Goal: Task Accomplishment & Management: Manage account settings

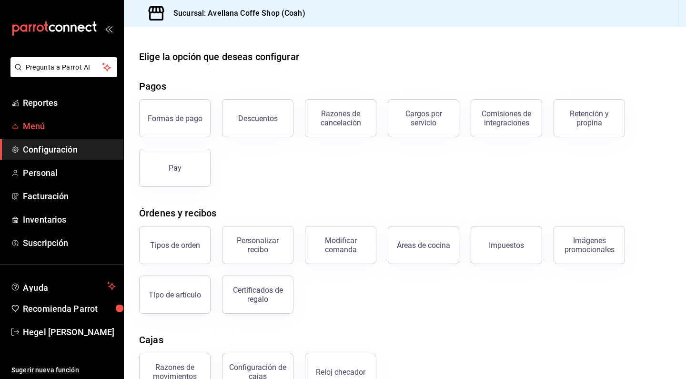
click at [67, 124] on span "Menú" at bounding box center [69, 126] width 93 height 13
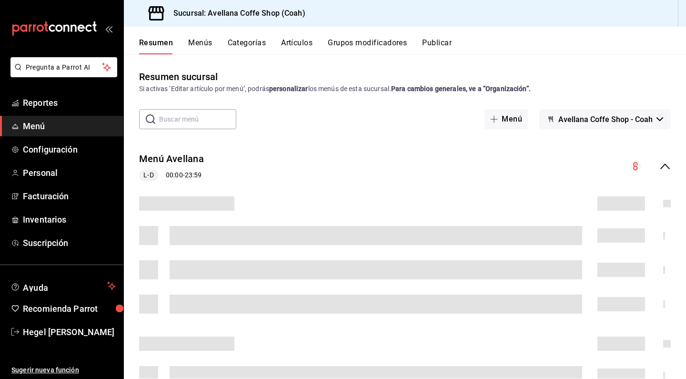
click at [301, 46] on button "Artículos" at bounding box center [296, 46] width 31 height 16
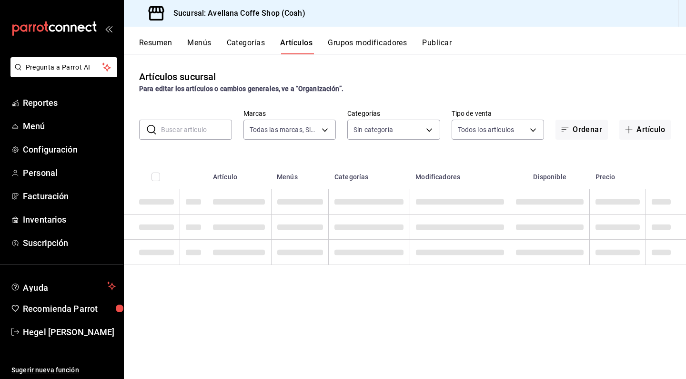
type input "e8737dc7-768a-46ab-9b25-337b51bb9342"
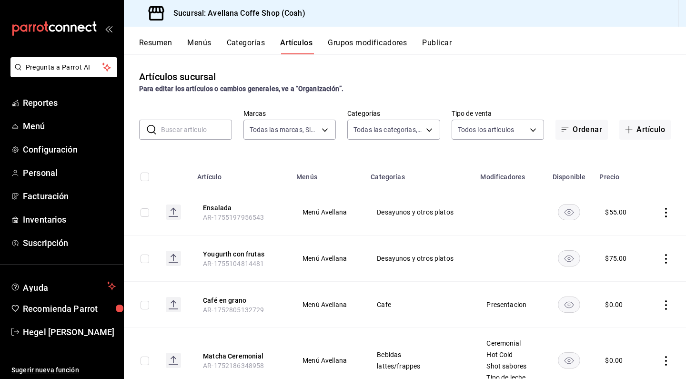
type input "bab15b1d-9dd5-49f8-b38c-d870ccb2bbc3,7896a7a4-e227-4ccf-b35b-05b019aec652,e0b9a…"
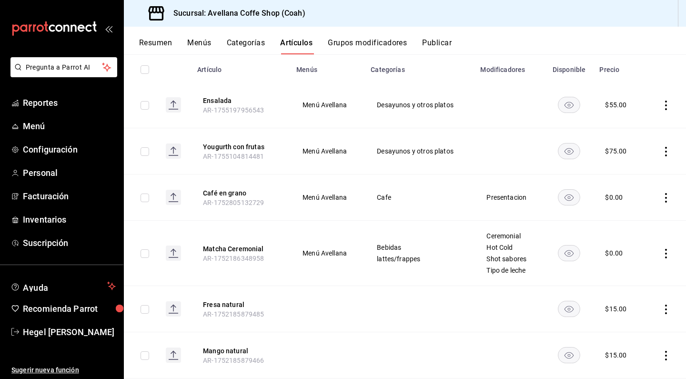
scroll to position [142, 0]
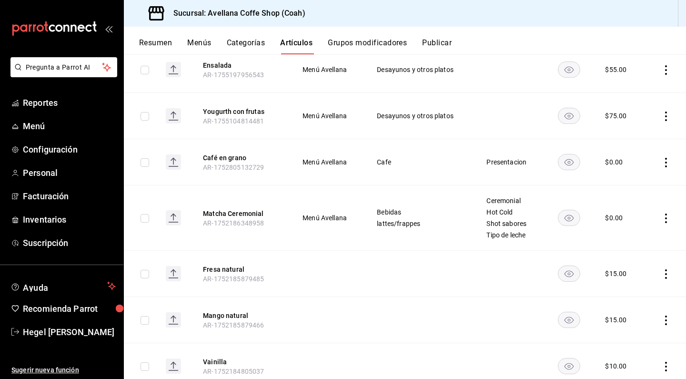
click at [370, 41] on button "Grupos modificadores" at bounding box center [367, 46] width 79 height 16
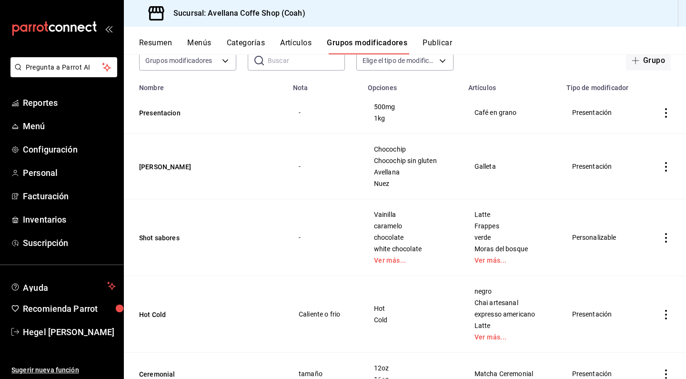
scroll to position [68, 0]
click at [393, 262] on link "Ver más..." at bounding box center [412, 261] width 77 height 7
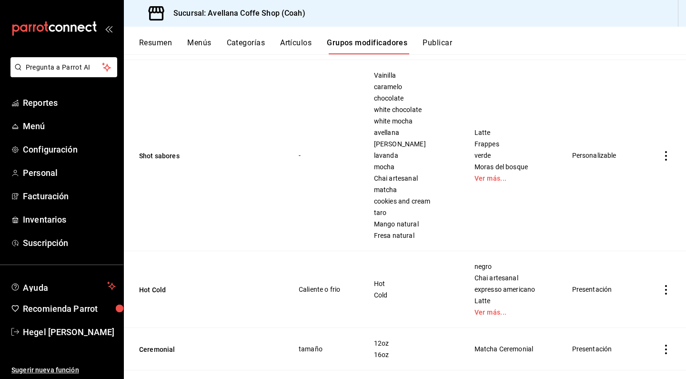
scroll to position [202, 0]
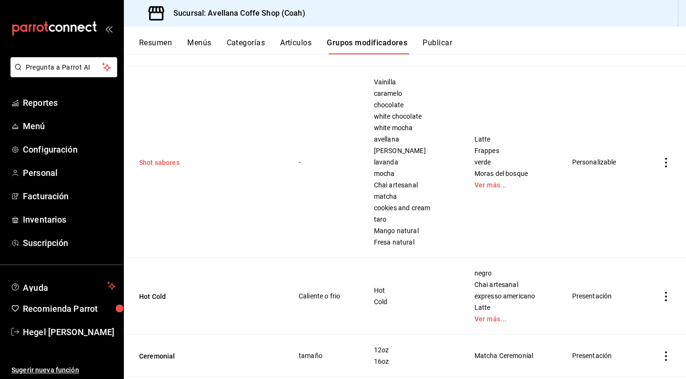
click at [166, 162] on button "Shot sabores" at bounding box center [196, 163] width 114 height 10
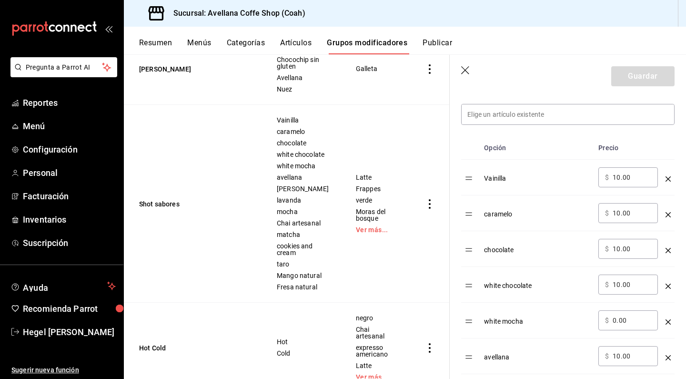
scroll to position [272, 0]
click at [509, 115] on input at bounding box center [568, 114] width 212 height 20
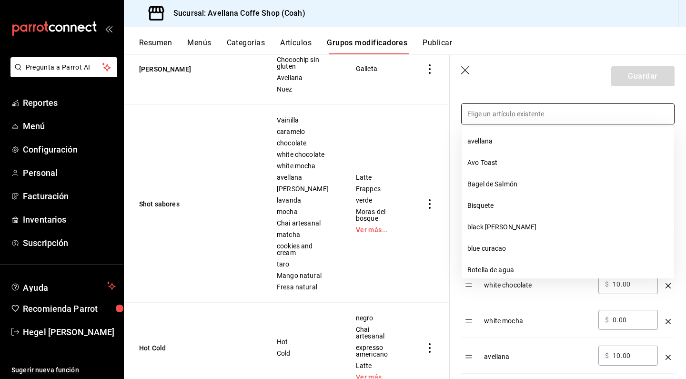
type input "H"
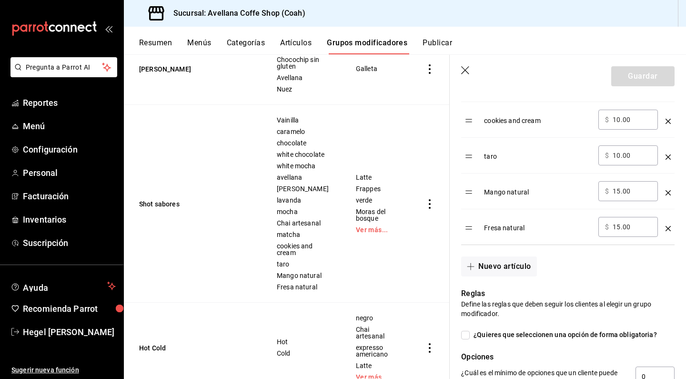
scroll to position [725, 0]
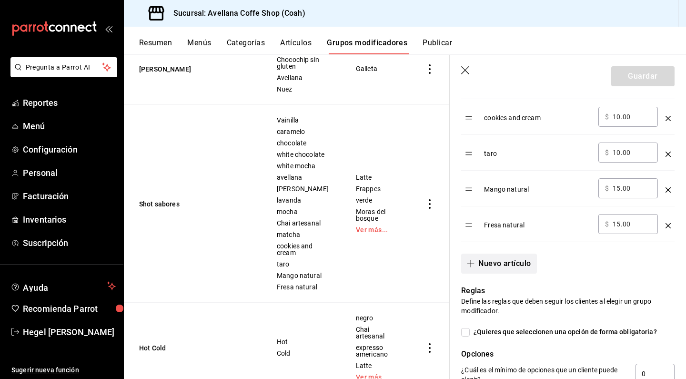
type input "Shot de expresso"
click at [495, 263] on button "Nuevo artículo" at bounding box center [498, 263] width 75 height 20
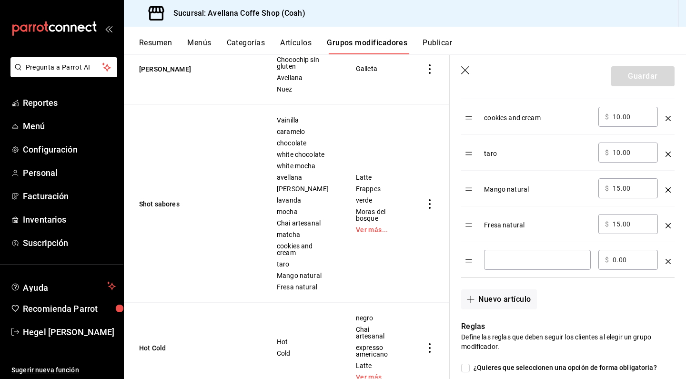
click at [518, 261] on input "optionsTable" at bounding box center [537, 260] width 93 height 10
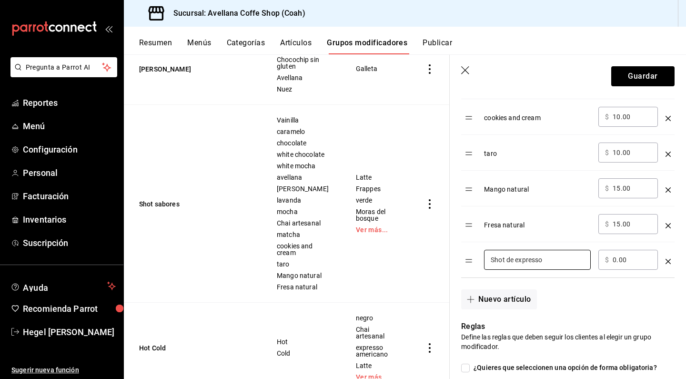
type input "Shot de expresso"
click at [608, 258] on span "$" at bounding box center [607, 259] width 4 height 7
click at [632, 261] on input "0.00" at bounding box center [632, 260] width 39 height 10
drag, startPoint x: 632, startPoint y: 261, endPoint x: 577, endPoint y: 259, distance: 55.3
click at [577, 259] on tr "Shot de expresso ​ ​ $ 0.00 ​" at bounding box center [567, 260] width 213 height 36
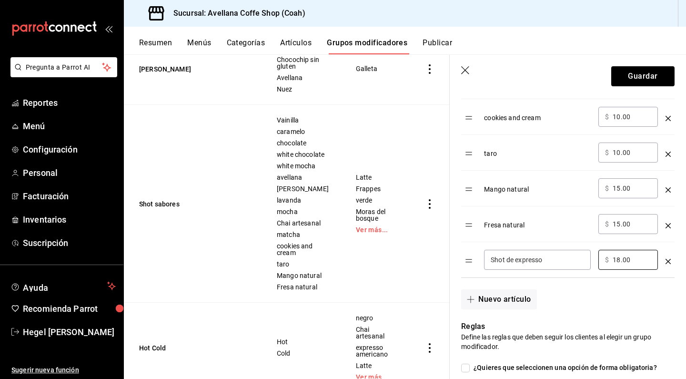
type input "18.00"
click at [587, 281] on div "Nuevo artículo" at bounding box center [562, 293] width 225 height 31
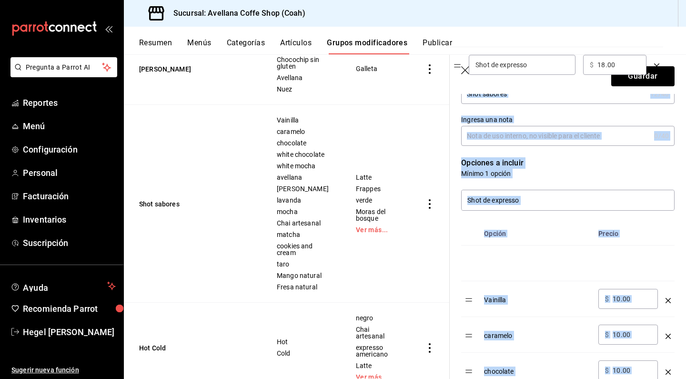
scroll to position [147, 0]
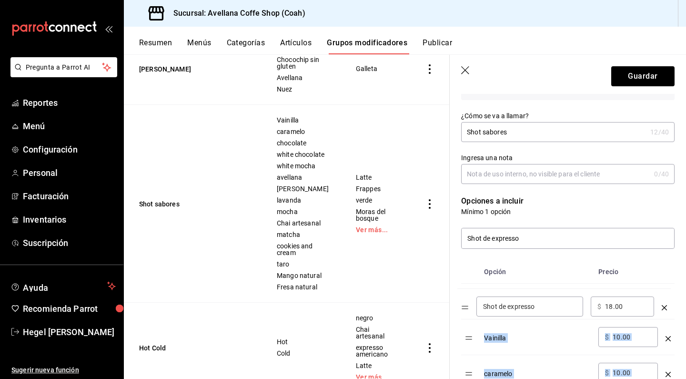
drag, startPoint x: 472, startPoint y: 262, endPoint x: 468, endPoint y: 308, distance: 46.8
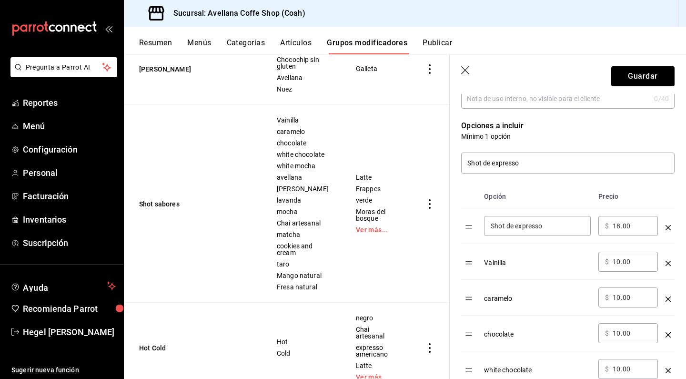
scroll to position [253, 0]
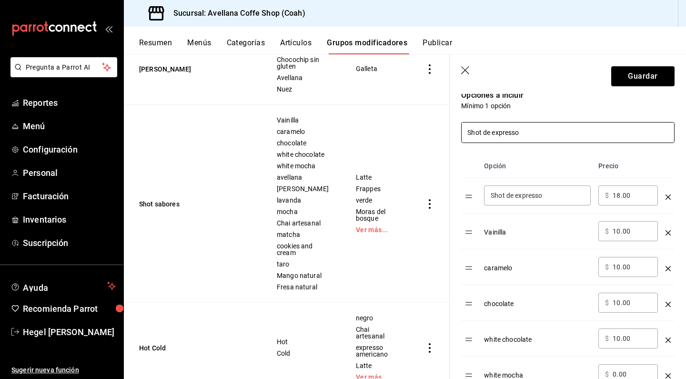
drag, startPoint x: 529, startPoint y: 132, endPoint x: 448, endPoint y: 125, distance: 81.8
click at [448, 125] on main "Grupos modificadores sucursal Para editar los grupos modificadores o cambios ge…" at bounding box center [405, 216] width 562 height 324
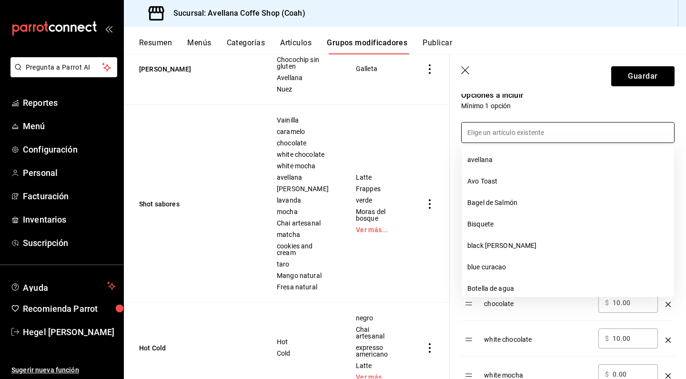
click at [548, 114] on div at bounding box center [562, 127] width 225 height 32
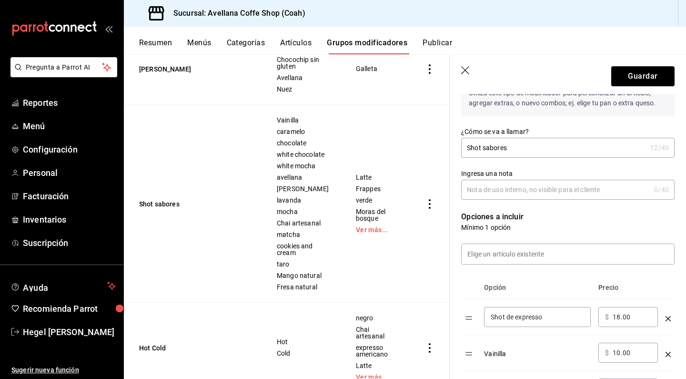
scroll to position [129, 0]
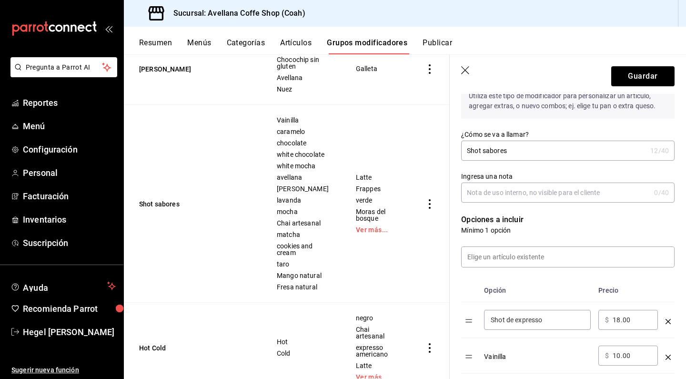
click at [521, 149] on input "Shot sabores" at bounding box center [553, 150] width 185 height 19
type input "Shots"
click at [644, 75] on button "Guardar" at bounding box center [642, 76] width 63 height 20
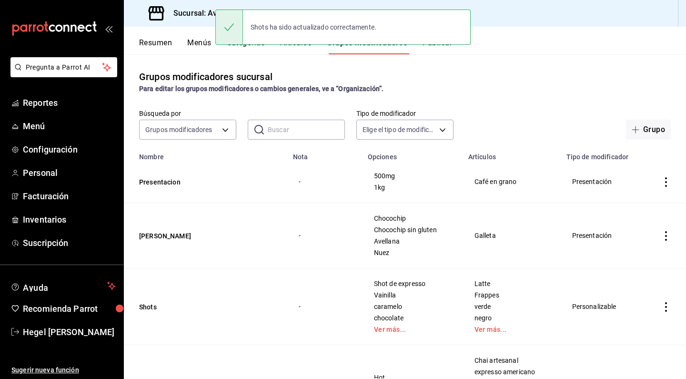
click at [440, 47] on div "Shots ha sido actualizado correctamente." at bounding box center [342, 27] width 255 height 41
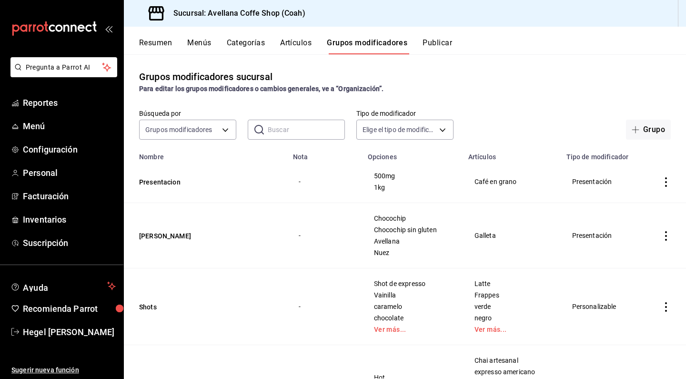
click at [438, 40] on button "Publicar" at bounding box center [438, 46] width 30 height 16
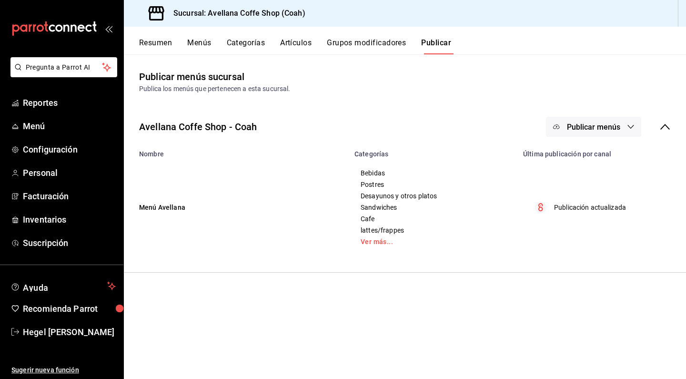
click at [575, 126] on span "Publicar menús" at bounding box center [593, 126] width 53 height 9
click at [582, 165] on div at bounding box center [571, 157] width 27 height 15
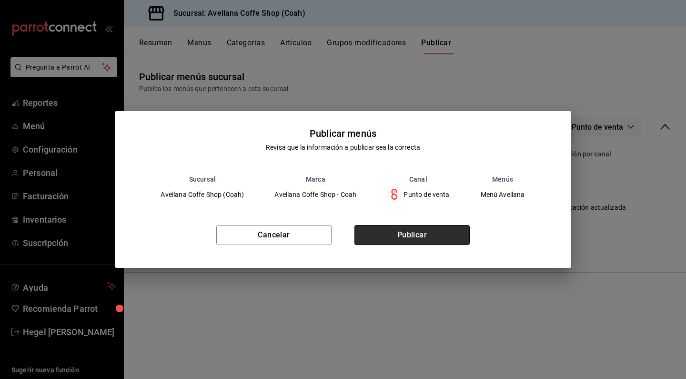
click at [410, 232] on button "Publicar" at bounding box center [411, 235] width 115 height 20
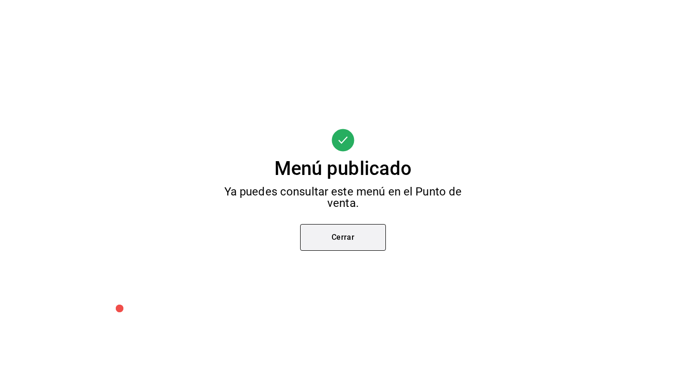
click at [360, 239] on button "Cerrar" at bounding box center [343, 237] width 86 height 27
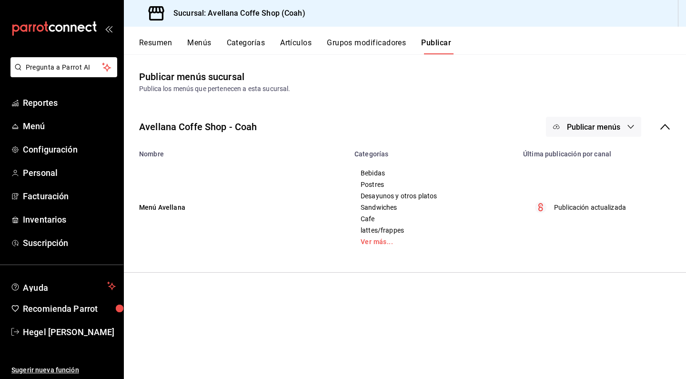
click at [292, 44] on button "Artículos" at bounding box center [295, 46] width 31 height 16
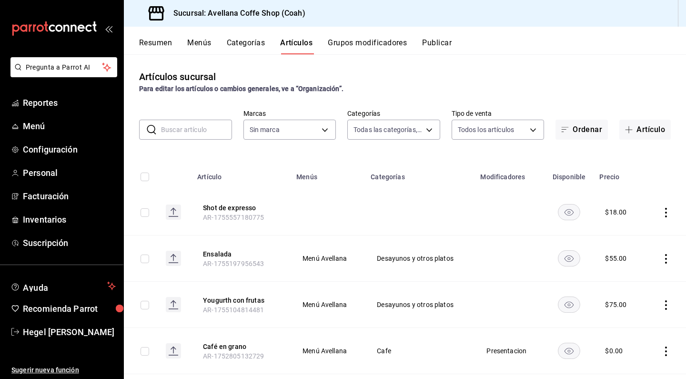
type input "bab15b1d-9dd5-49f8-b38c-d870ccb2bbc3,7896a7a4-e227-4ccf-b35b-05b019aec652,e0b9a…"
type input "e8737dc7-768a-46ab-9b25-337b51bb9342"
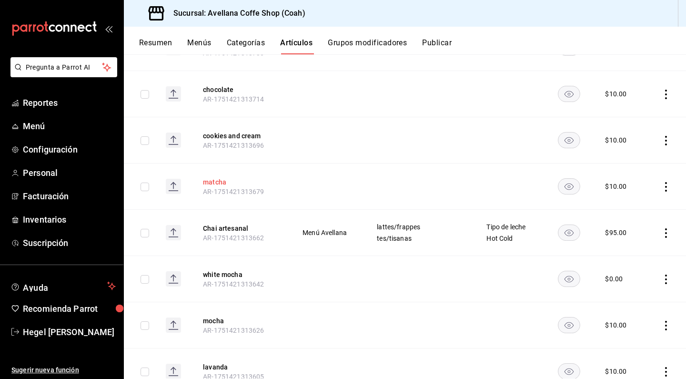
scroll to position [748, 0]
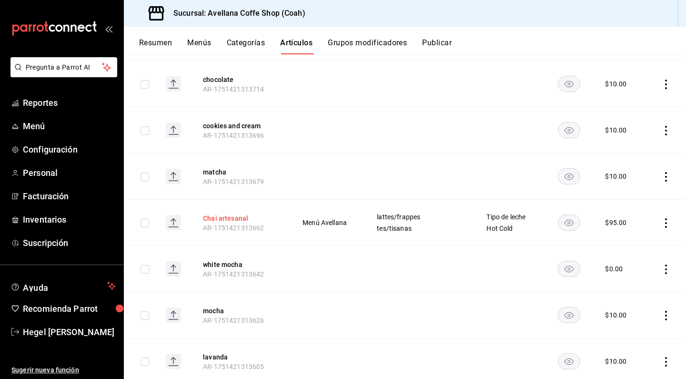
click at [227, 219] on button "Chai artesanal" at bounding box center [241, 218] width 76 height 10
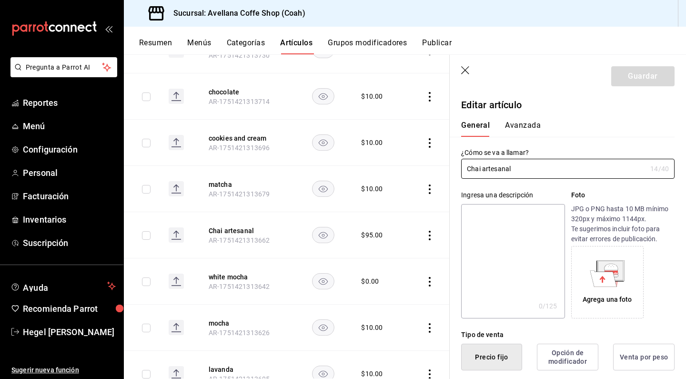
type input "$95.00"
radio input "false"
radio input "true"
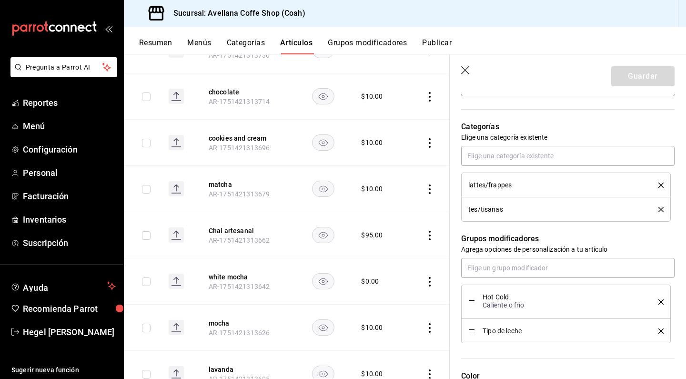
scroll to position [317, 0]
click at [507, 270] on input "text" at bounding box center [567, 266] width 213 height 20
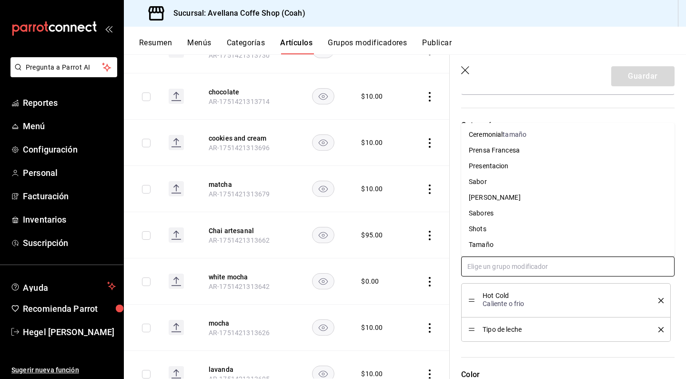
click at [495, 234] on li "Shots" at bounding box center [567, 229] width 213 height 16
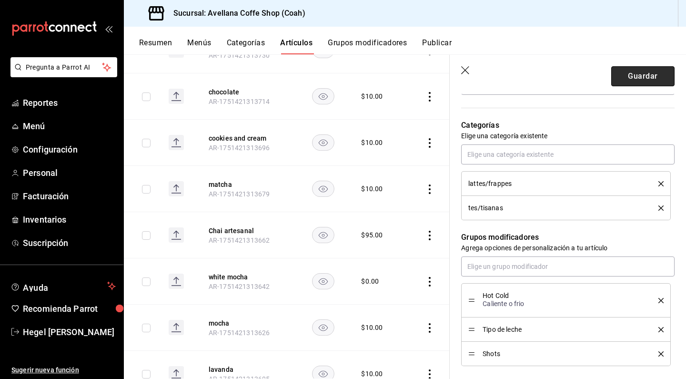
click at [641, 74] on button "Guardar" at bounding box center [642, 76] width 63 height 20
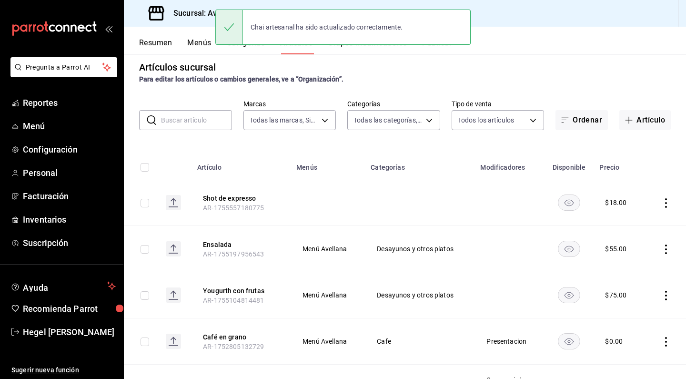
scroll to position [10, 0]
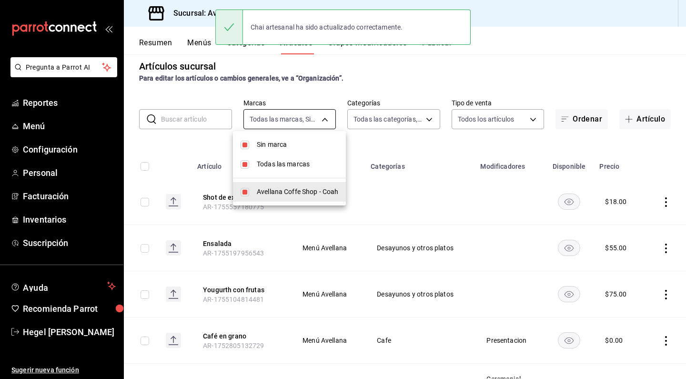
click at [290, 124] on body "Pregunta a Parrot AI Reportes Menú Configuración Personal Facturación Inventari…" at bounding box center [343, 189] width 686 height 379
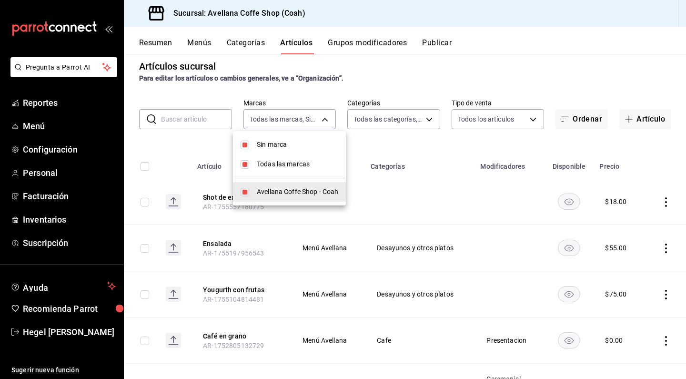
click at [379, 128] on div at bounding box center [343, 189] width 686 height 379
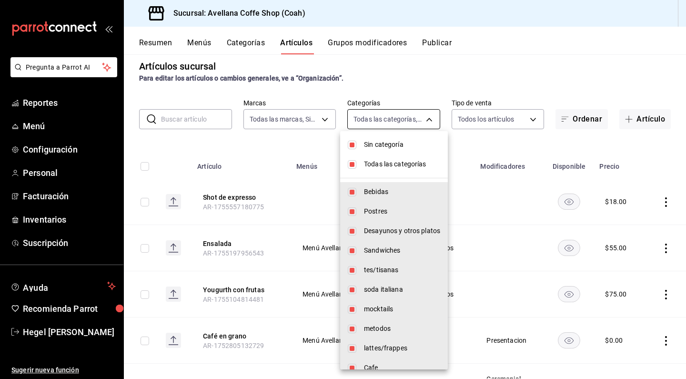
click at [383, 120] on body "Pregunta a Parrot AI Reportes Menú Configuración Personal Facturación Inventari…" at bounding box center [343, 189] width 686 height 379
click at [352, 164] on input "checkbox" at bounding box center [352, 164] width 9 height 9
checkbox input "false"
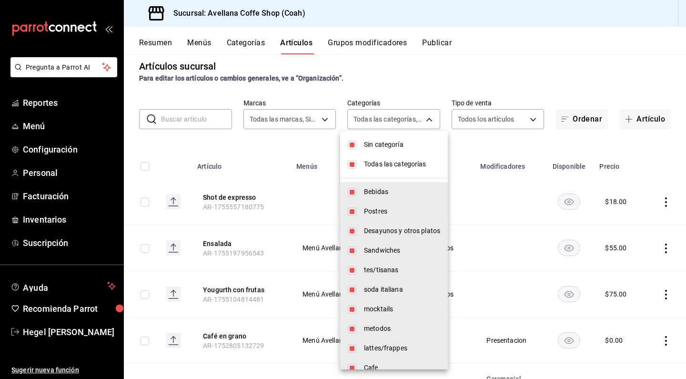
checkbox input "false"
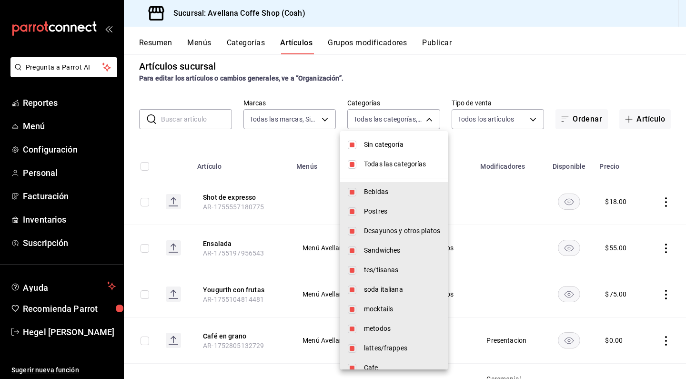
checkbox input "false"
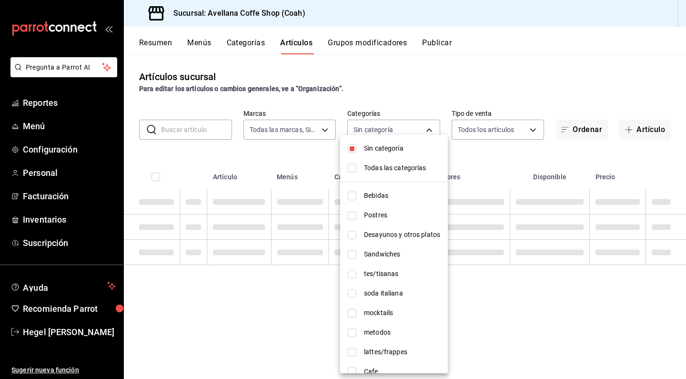
scroll to position [0, 0]
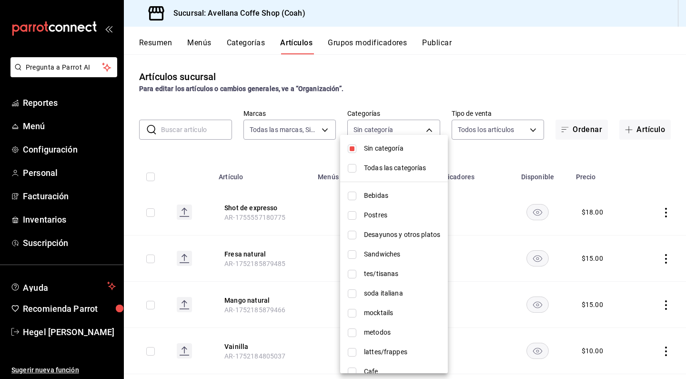
click at [354, 201] on li "Bebidas" at bounding box center [394, 196] width 108 height 20
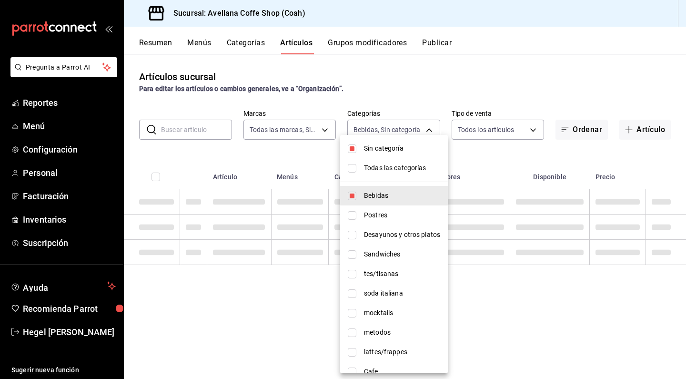
type input "bab15b1d-9dd5-49f8-b38c-d870ccb2bbc3"
checkbox input "true"
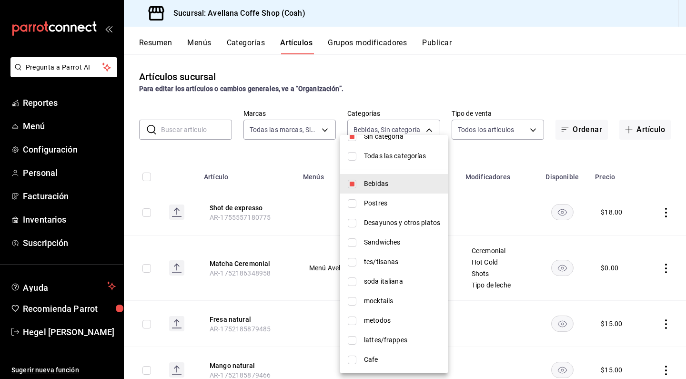
scroll to position [12, 0]
click at [351, 357] on input "checkbox" at bounding box center [352, 359] width 9 height 9
checkbox input "true"
type input "bab15b1d-9dd5-49f8-b38c-d870ccb2bbc3,7ec55d53-7ac7-43f0-ad3e-610bec193d24"
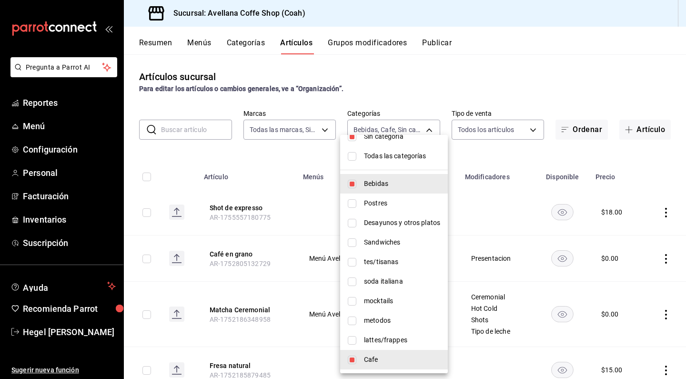
click at [299, 248] on div at bounding box center [343, 189] width 686 height 379
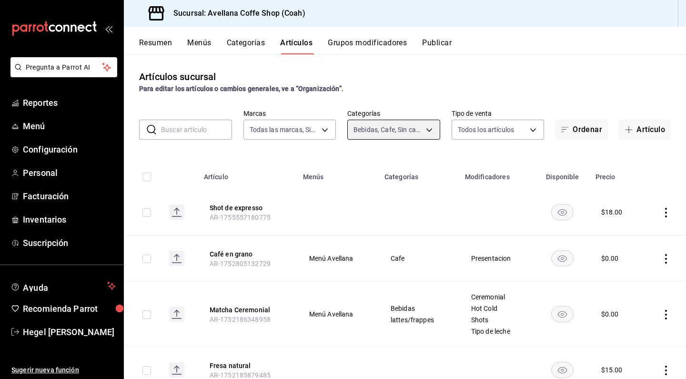
scroll to position [0, 0]
click at [439, 43] on button "Publicar" at bounding box center [437, 46] width 30 height 16
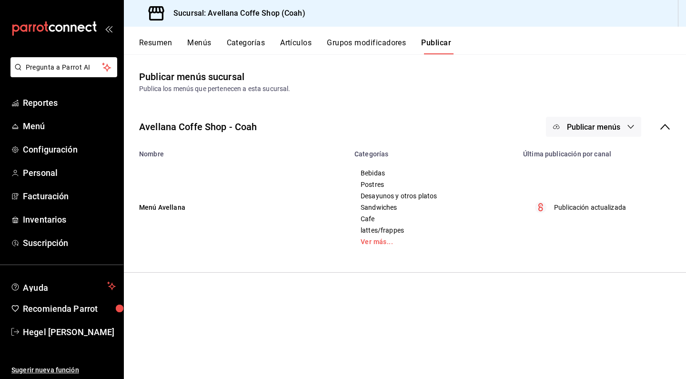
click at [588, 129] on span "Publicar menús" at bounding box center [593, 126] width 53 height 9
click at [597, 160] on span "Punto de venta" at bounding box center [608, 158] width 46 height 10
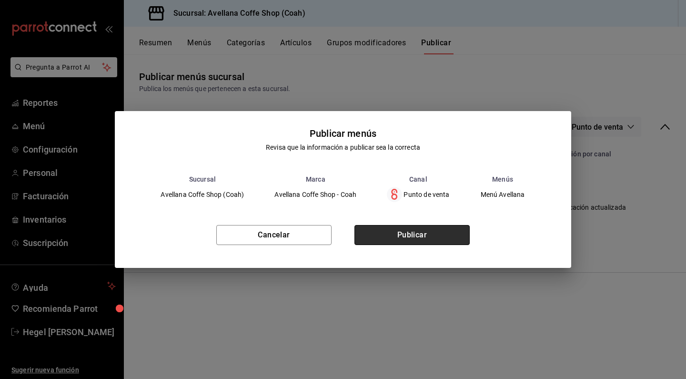
click at [437, 236] on button "Publicar" at bounding box center [411, 235] width 115 height 20
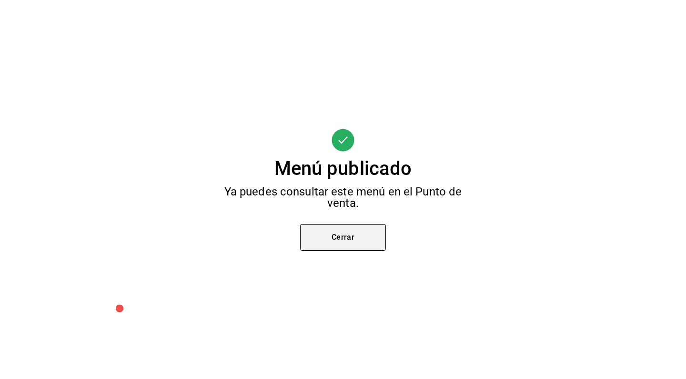
click at [337, 233] on button "Cerrar" at bounding box center [343, 237] width 86 height 27
